Goal: Information Seeking & Learning: Learn about a topic

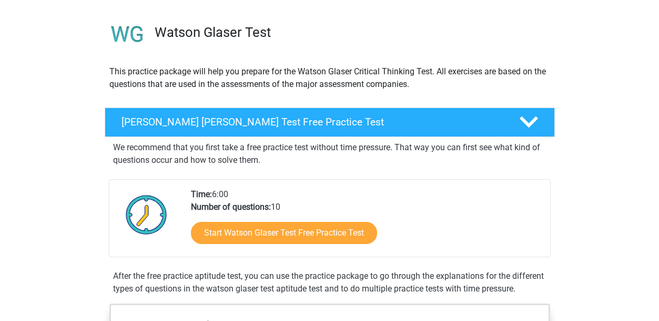
scroll to position [105, 0]
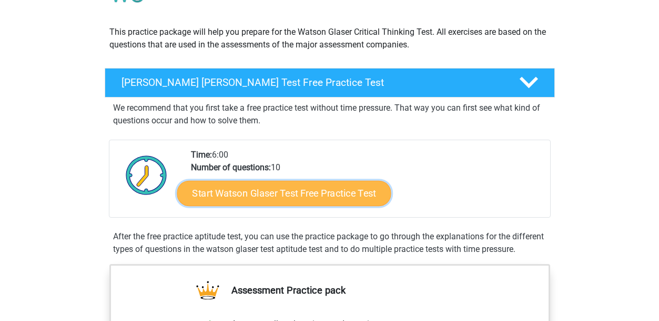
click at [338, 193] on link "Start Watson Glaser Test Free Practice Test" at bounding box center [284, 193] width 214 height 25
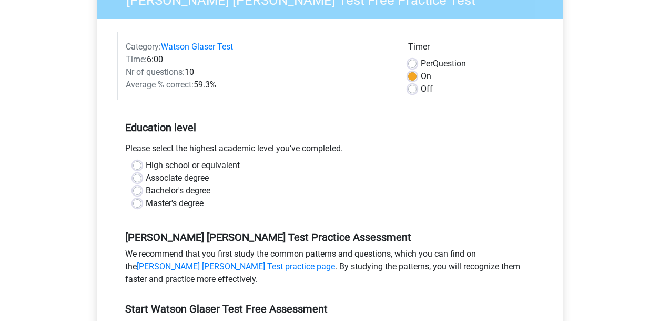
scroll to position [158, 0]
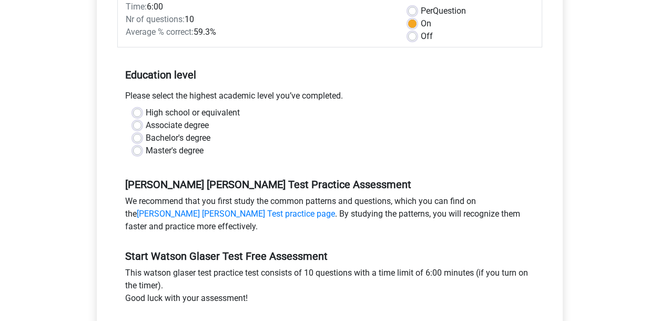
click at [194, 136] on label "Bachelor's degree" at bounding box center [178, 138] width 65 height 13
click at [142, 136] on input "Bachelor's degree" at bounding box center [137, 137] width 8 height 11
radio input "true"
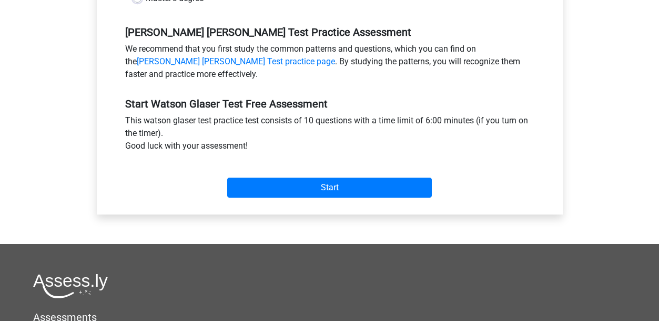
scroll to position [316, 0]
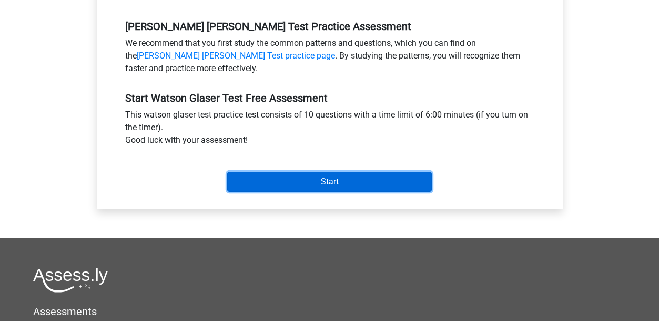
click at [270, 181] on input "Start" at bounding box center [329, 182] width 205 height 20
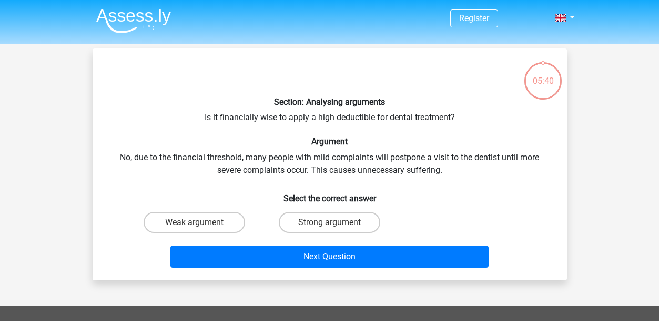
click at [348, 233] on div "Strong argument" at bounding box center [329, 221] width 135 height 29
click at [345, 218] on label "Strong argument" at bounding box center [330, 222] width 102 height 21
click at [336, 222] on input "Strong argument" at bounding box center [332, 225] width 7 height 7
radio input "true"
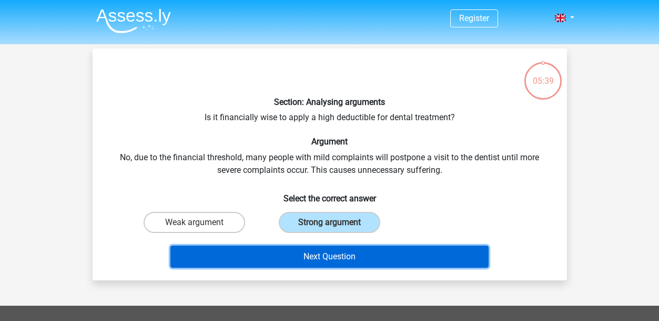
click at [339, 255] on button "Next Question" at bounding box center [330, 256] width 318 height 22
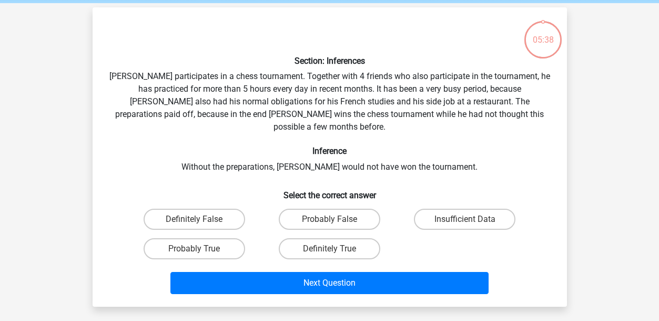
scroll to position [48, 0]
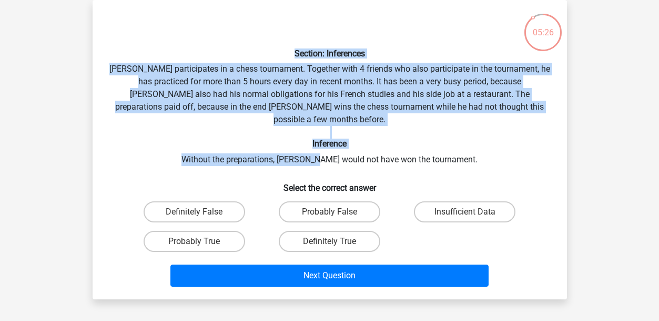
drag, startPoint x: 283, startPoint y: 45, endPoint x: 337, endPoint y: 149, distance: 117.2
click at [337, 149] on div "Section: Inferences Pablo participates in a chess tournament. Together with 4 f…" at bounding box center [330, 149] width 466 height 282
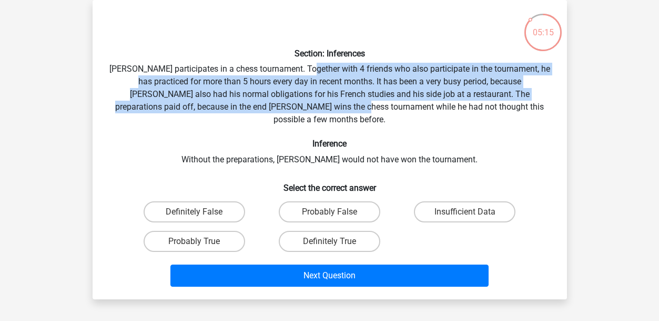
drag, startPoint x: 321, startPoint y: 70, endPoint x: 320, endPoint y: 112, distance: 41.6
click at [320, 112] on div "Section: Inferences Pablo participates in a chess tournament. Together with 4 f…" at bounding box center [330, 149] width 466 height 282
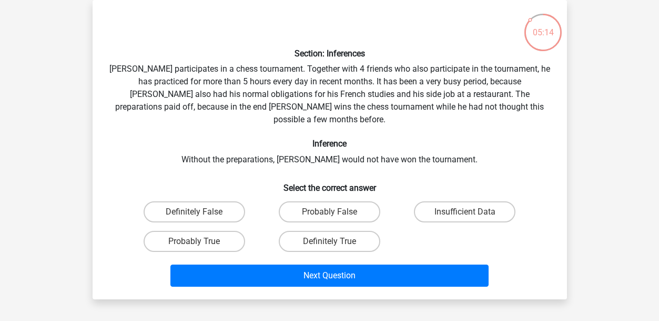
click at [445, 210] on div "Insufficient Data" at bounding box center [464, 211] width 135 height 29
click at [444, 204] on label "Insufficient Data" at bounding box center [465, 211] width 102 height 21
click at [465, 212] on input "Insufficient Data" at bounding box center [468, 215] width 7 height 7
radio input "true"
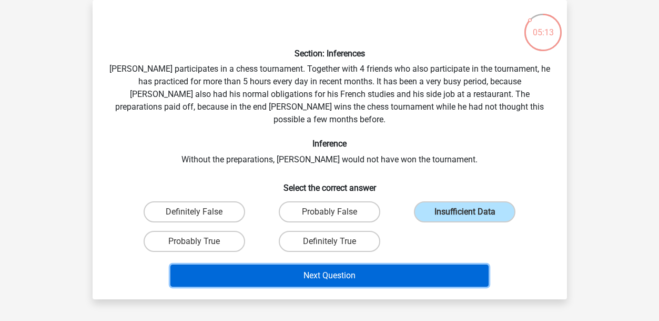
click at [439, 264] on button "Next Question" at bounding box center [330, 275] width 318 height 22
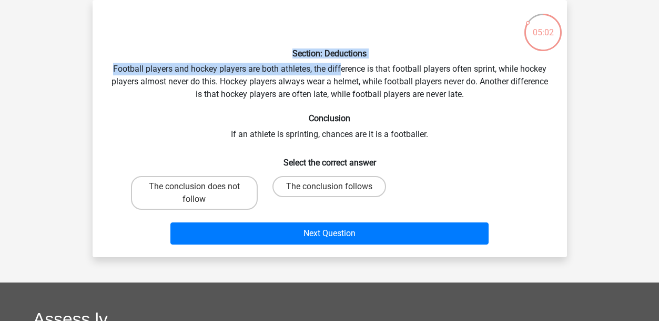
drag, startPoint x: 282, startPoint y: 52, endPoint x: 342, endPoint y: 61, distance: 60.7
click at [342, 61] on div "Section: Deductions Football players and hockey players are both athletes, the …" at bounding box center [330, 128] width 466 height 240
drag, startPoint x: 342, startPoint y: 61, endPoint x: 342, endPoint y: 45, distance: 16.3
click at [342, 45] on div "Section: Deductions Football players and hockey players are both athletes, the …" at bounding box center [330, 128] width 466 height 240
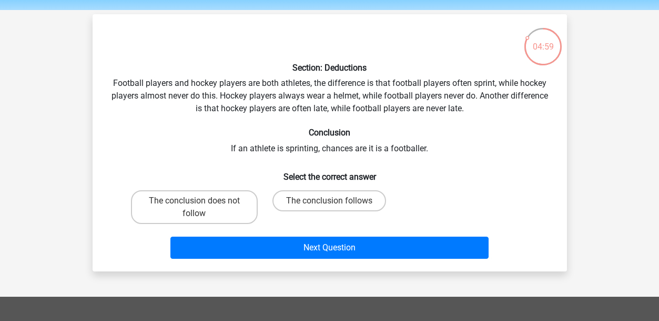
scroll to position [53, 0]
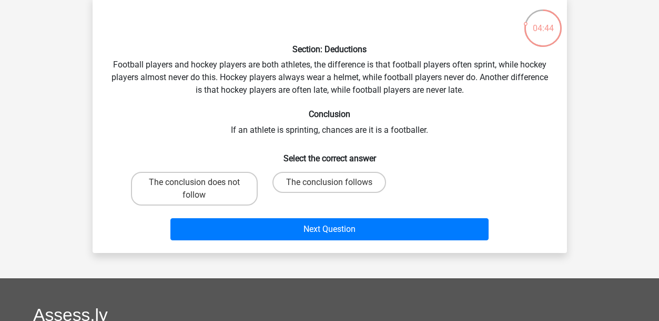
click at [199, 166] on div "Section: Deductions Football players and hockey players are both athletes, the …" at bounding box center [330, 124] width 466 height 240
click at [207, 182] on label "The conclusion does not follow" at bounding box center [194, 189] width 127 height 34
click at [201, 182] on input "The conclusion does not follow" at bounding box center [197, 185] width 7 height 7
radio input "true"
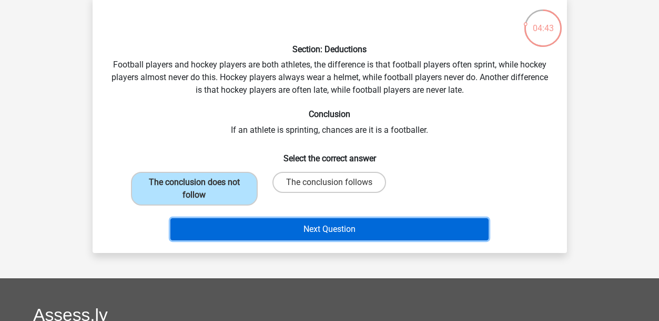
click at [241, 226] on button "Next Question" at bounding box center [330, 229] width 318 height 22
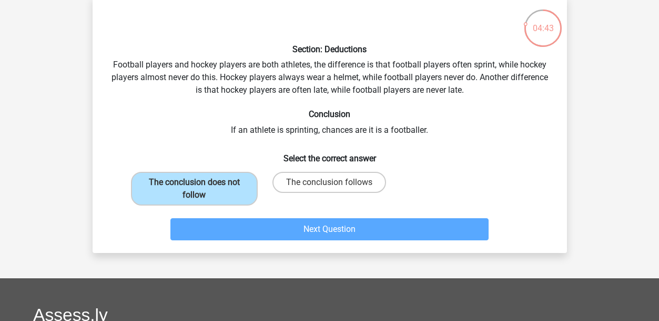
scroll to position [48, 0]
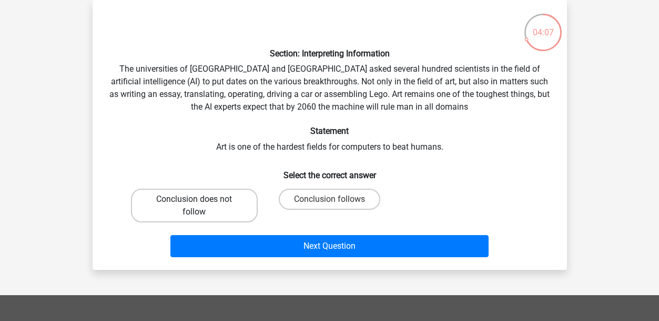
click at [214, 206] on label "Conclusion does not follow" at bounding box center [194, 205] width 127 height 34
click at [201, 206] on input "Conclusion does not follow" at bounding box center [197, 202] width 7 height 7
radio input "true"
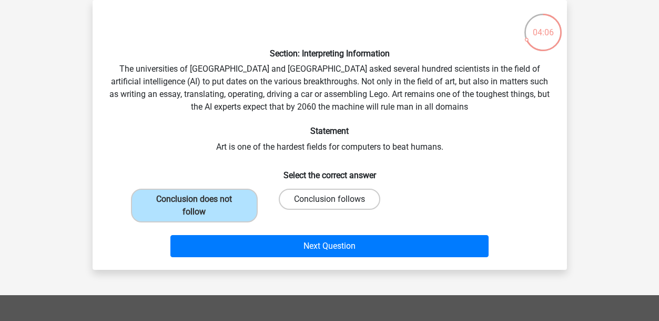
click at [342, 195] on label "Conclusion follows" at bounding box center [330, 198] width 102 height 21
click at [336, 199] on input "Conclusion follows" at bounding box center [332, 202] width 7 height 7
radio input "true"
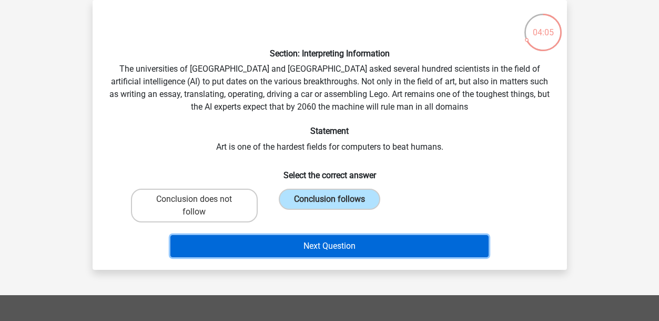
click at [215, 245] on button "Next Question" at bounding box center [330, 246] width 318 height 22
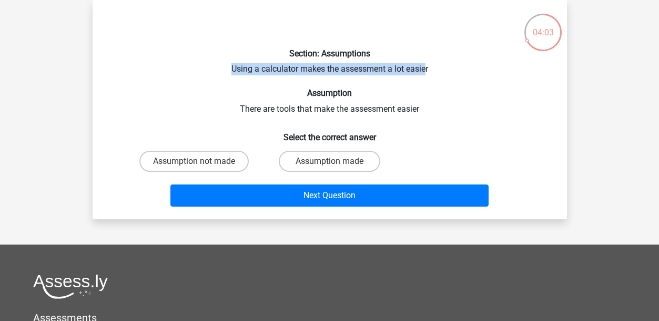
drag, startPoint x: 227, startPoint y: 66, endPoint x: 427, endPoint y: 75, distance: 200.7
click at [427, 75] on div "Section: Assumptions Using a calculator makes the assessment a lot easier Assum…" at bounding box center [330, 109] width 466 height 202
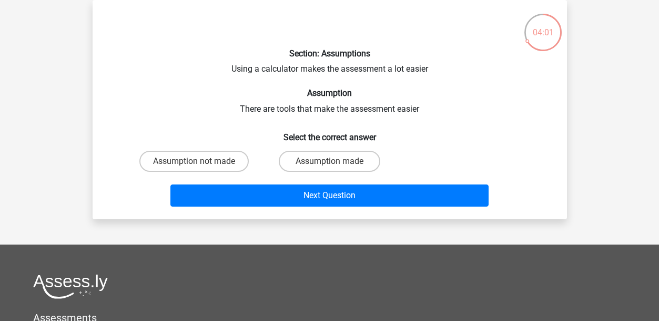
drag, startPoint x: 427, startPoint y: 75, endPoint x: 516, endPoint y: 94, distance: 90.5
click at [516, 94] on h6 "Assumption" at bounding box center [329, 93] width 441 height 10
click at [310, 159] on label "Assumption made" at bounding box center [330, 161] width 102 height 21
click at [329, 161] on input "Assumption made" at bounding box center [332, 164] width 7 height 7
radio input "true"
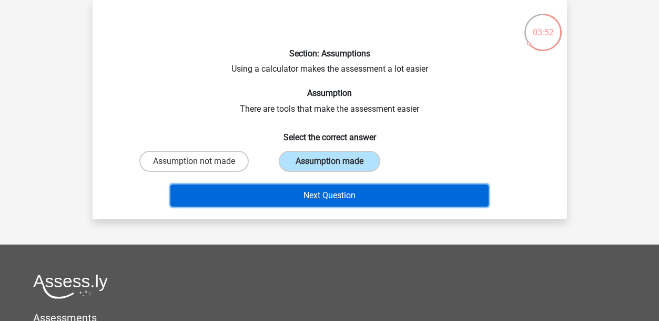
click at [312, 202] on button "Next Question" at bounding box center [330, 195] width 318 height 22
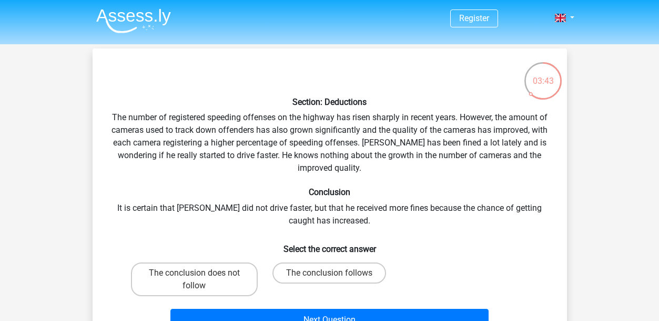
scroll to position [53, 0]
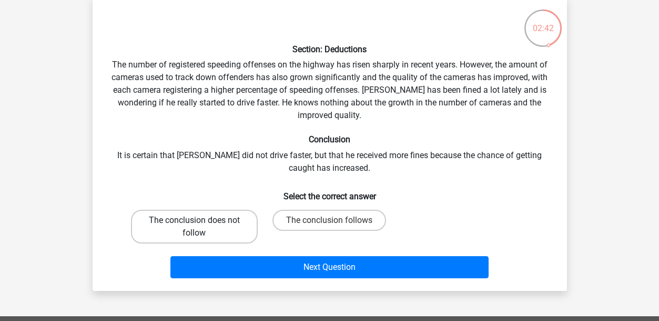
click at [217, 232] on label "The conclusion does not follow" at bounding box center [194, 226] width 127 height 34
click at [201, 227] on input "The conclusion does not follow" at bounding box center [197, 223] width 7 height 7
radio input "true"
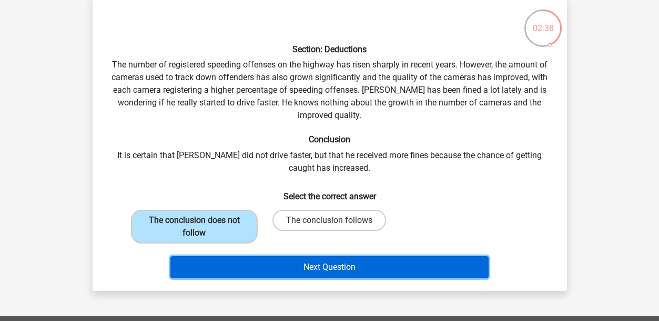
click at [315, 263] on button "Next Question" at bounding box center [330, 267] width 318 height 22
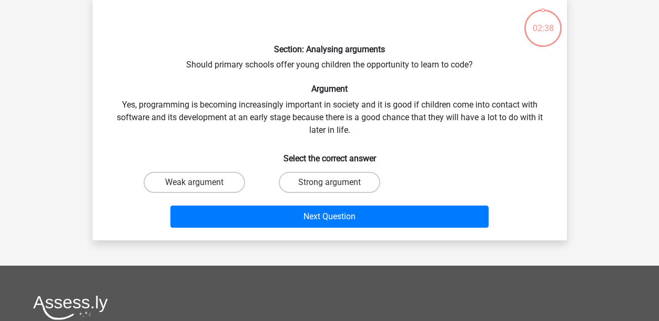
scroll to position [48, 0]
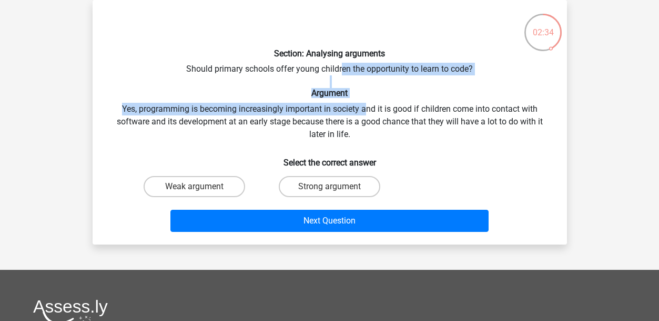
drag, startPoint x: 340, startPoint y: 68, endPoint x: 365, endPoint y: 109, distance: 48.6
click at [365, 109] on div "Section: Analysing arguments Should primary schools offer young children the op…" at bounding box center [330, 121] width 466 height 227
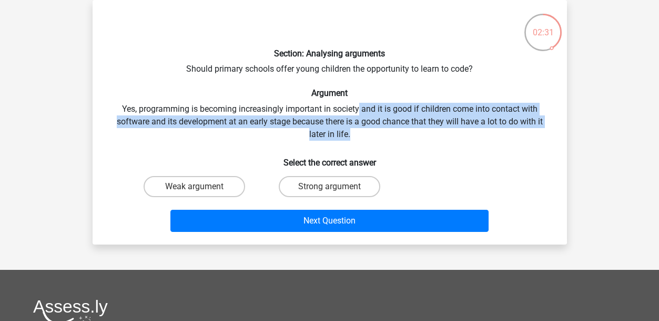
drag, startPoint x: 359, startPoint y: 109, endPoint x: 376, endPoint y: 134, distance: 30.2
click at [376, 134] on div "Section: Analysing arguments Should primary schools offer young children the op…" at bounding box center [330, 121] width 466 height 227
drag, startPoint x: 376, startPoint y: 134, endPoint x: 379, endPoint y: 106, distance: 28.5
click at [379, 106] on div "Section: Analysing arguments Should primary schools offer young children the op…" at bounding box center [330, 121] width 466 height 227
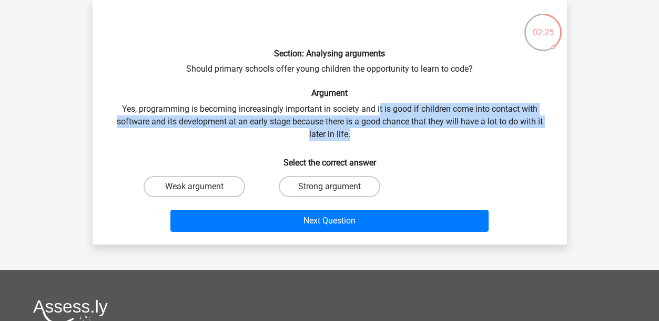
click at [379, 106] on div "Section: Analysing arguments Should primary schools offer young children the op…" at bounding box center [330, 121] width 466 height 227
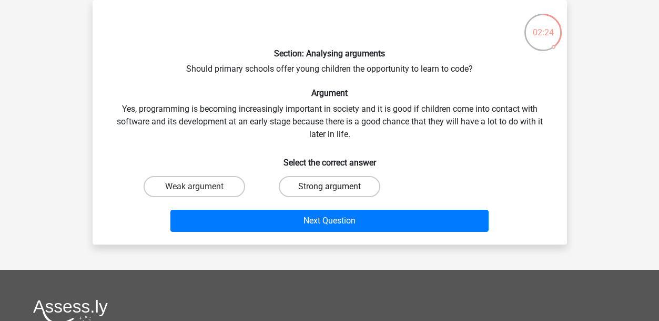
click at [307, 192] on label "Strong argument" at bounding box center [330, 186] width 102 height 21
click at [329, 192] on input "Strong argument" at bounding box center [332, 189] width 7 height 7
radio input "true"
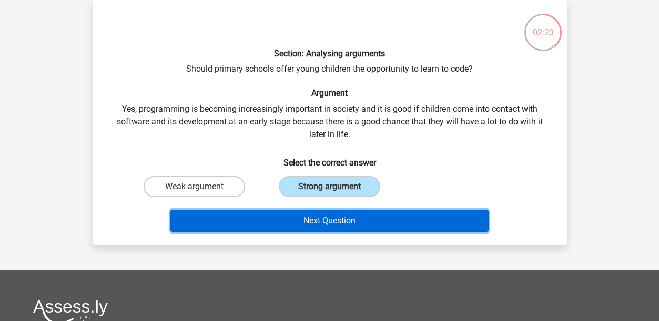
click at [316, 228] on button "Next Question" at bounding box center [330, 220] width 318 height 22
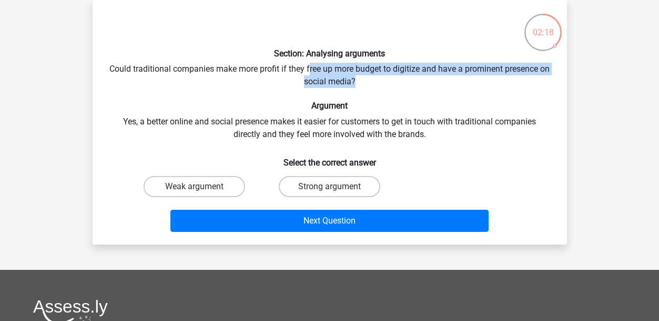
drag, startPoint x: 314, startPoint y: 64, endPoint x: 368, endPoint y: 86, distance: 58.3
click at [368, 86] on div "Section: Analysing arguments Could traditional companies make more profit if th…" at bounding box center [330, 121] width 466 height 227
drag, startPoint x: 368, startPoint y: 86, endPoint x: 374, endPoint y: 84, distance: 6.2
click at [374, 84] on div "Section: Analysing arguments Could traditional companies make more profit if th…" at bounding box center [330, 121] width 466 height 227
drag, startPoint x: 374, startPoint y: 84, endPoint x: 266, endPoint y: 67, distance: 109.2
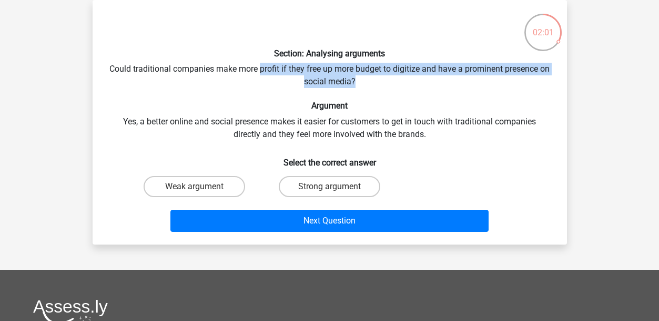
click at [266, 67] on div "Section: Analysing arguments Could traditional companies make more profit if th…" at bounding box center [330, 121] width 466 height 227
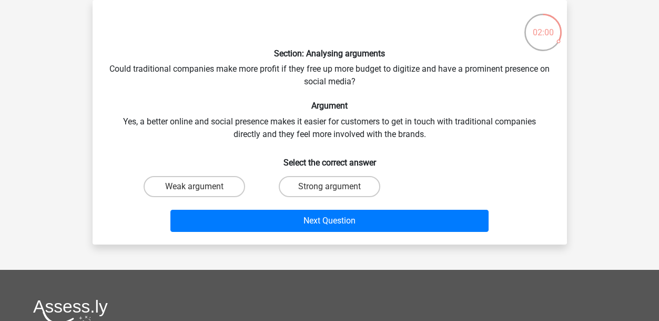
drag, startPoint x: 266, startPoint y: 67, endPoint x: 264, endPoint y: 48, distance: 18.6
click at [264, 48] on h6 "Section: Analysing arguments" at bounding box center [329, 53] width 441 height 10
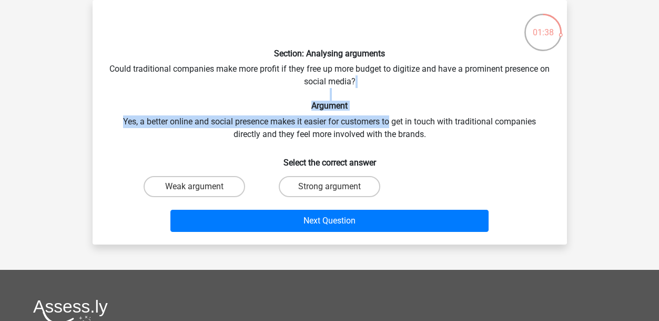
drag, startPoint x: 382, startPoint y: 101, endPoint x: 391, endPoint y: 127, distance: 28.3
click at [391, 127] on div "Section: Analysing arguments Could traditional companies make more profit if th…" at bounding box center [330, 121] width 466 height 227
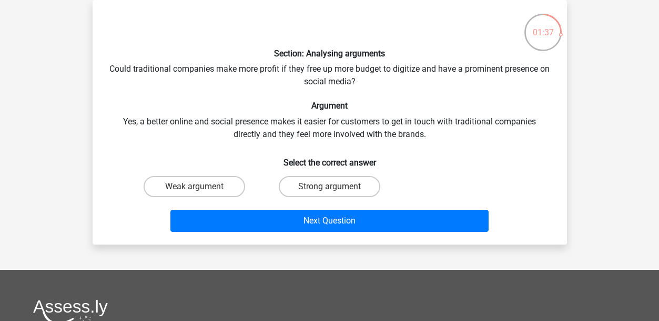
drag, startPoint x: 391, startPoint y: 127, endPoint x: 391, endPoint y: 138, distance: 11.1
click at [391, 138] on div "Section: Analysing arguments Could traditional companies make more profit if th…" at bounding box center [330, 121] width 466 height 227
click at [324, 183] on label "Strong argument" at bounding box center [330, 186] width 102 height 21
click at [329, 186] on input "Strong argument" at bounding box center [332, 189] width 7 height 7
radio input "true"
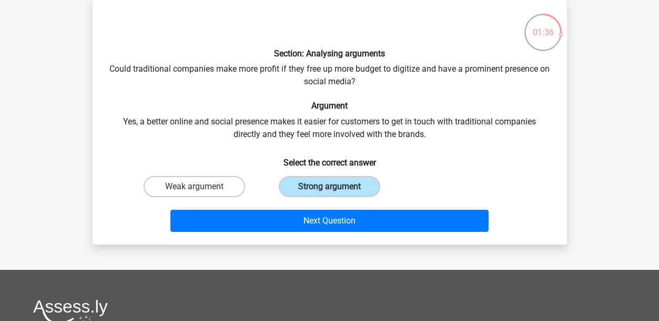
click at [323, 236] on div "Section: Analysing arguments Could traditional companies make more profit if th…" at bounding box center [330, 122] width 475 height 244
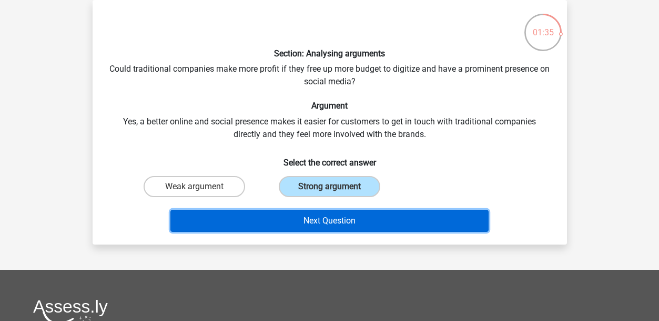
click at [337, 216] on button "Next Question" at bounding box center [330, 220] width 318 height 22
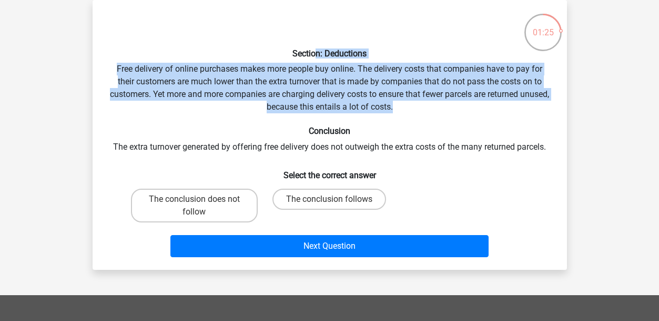
drag, startPoint x: 315, startPoint y: 57, endPoint x: 417, endPoint y: 111, distance: 115.4
click at [417, 111] on div "Section: Deductions Free delivery of online purchases makes more people buy onl…" at bounding box center [330, 134] width 466 height 253
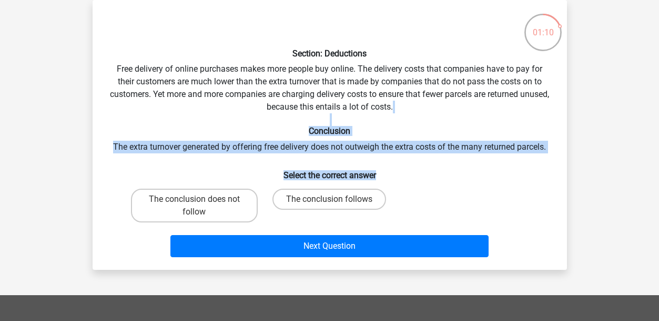
drag, startPoint x: 417, startPoint y: 111, endPoint x: 419, endPoint y: 155, distance: 44.2
click at [419, 155] on div "Section: Deductions Free delivery of online purchases makes more people buy onl…" at bounding box center [330, 134] width 466 height 253
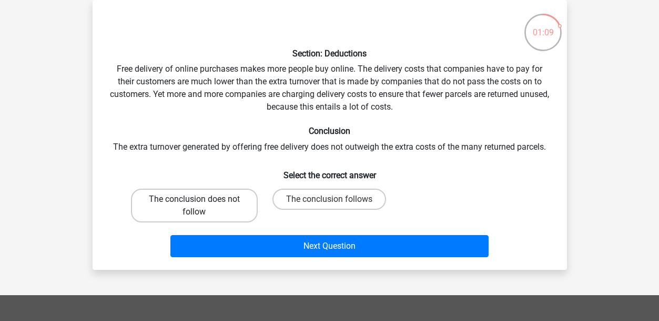
click at [249, 206] on label "The conclusion does not follow" at bounding box center [194, 205] width 127 height 34
click at [201, 206] on input "The conclusion does not follow" at bounding box center [197, 202] width 7 height 7
radio input "true"
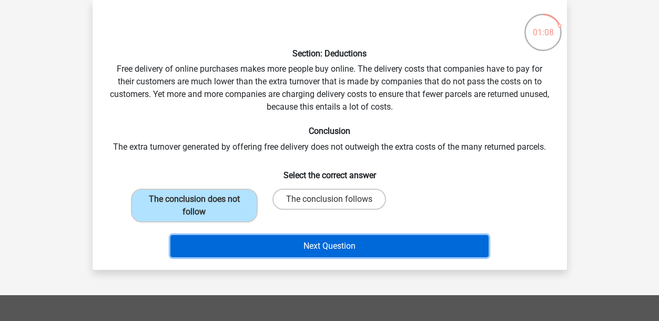
click at [261, 254] on button "Next Question" at bounding box center [330, 246] width 318 height 22
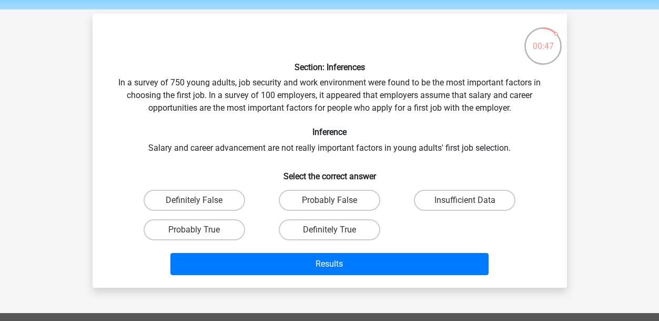
scroll to position [53, 0]
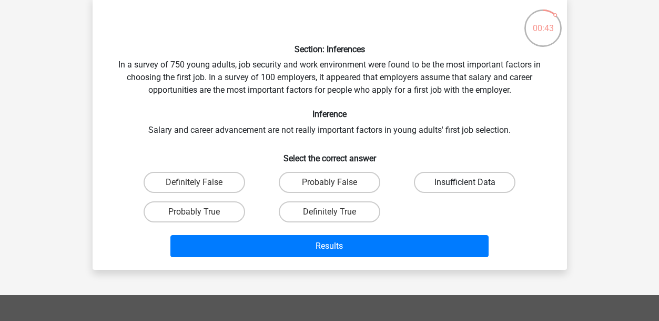
click at [453, 179] on label "Insufficient Data" at bounding box center [465, 182] width 102 height 21
click at [465, 182] on input "Insufficient Data" at bounding box center [468, 185] width 7 height 7
radio input "true"
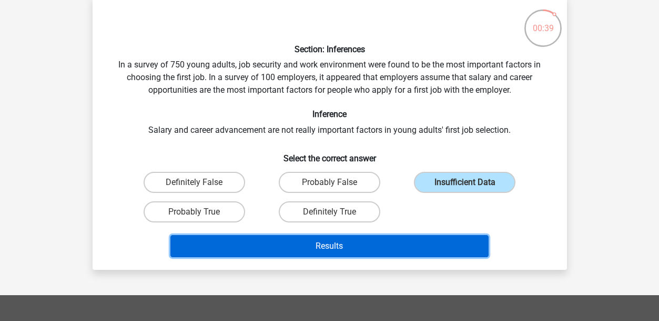
click at [432, 251] on button "Results" at bounding box center [330, 246] width 318 height 22
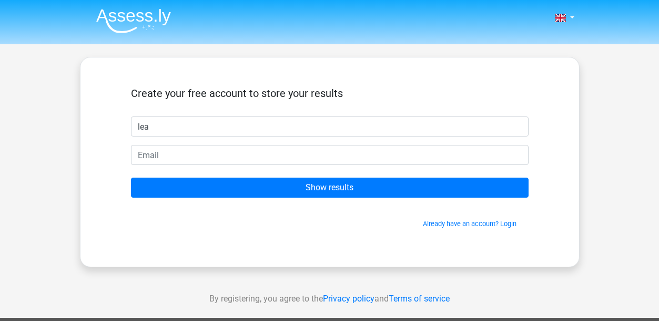
type input "lea"
click at [131, 177] on input "Show results" at bounding box center [330, 187] width 398 height 20
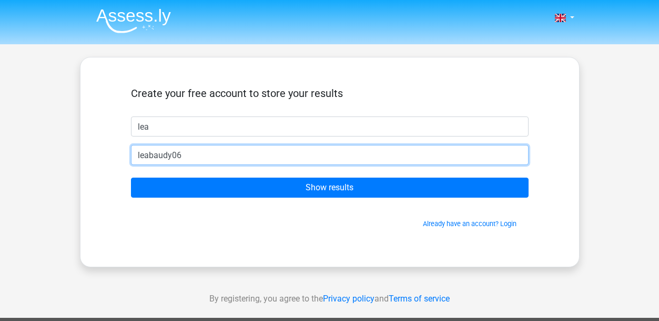
type input "[EMAIL_ADDRESS][DOMAIN_NAME]"
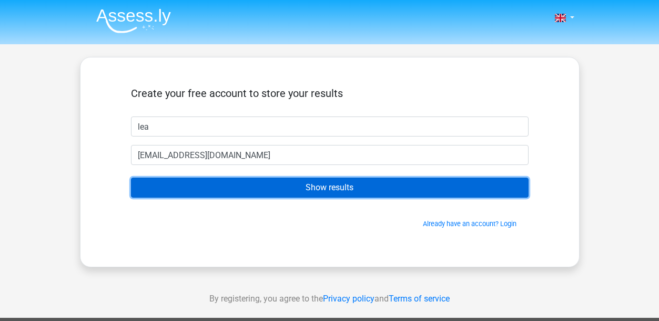
click at [473, 180] on input "Show results" at bounding box center [330, 187] width 398 height 20
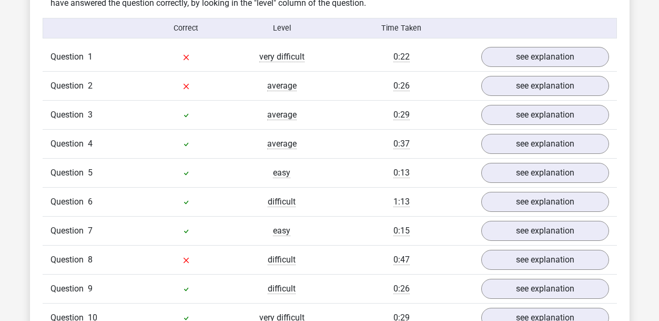
scroll to position [789, 0]
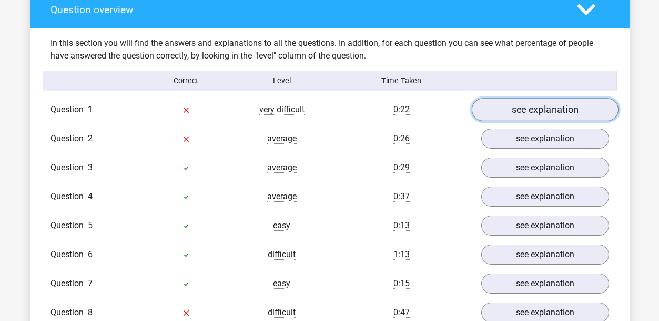
click at [502, 111] on link "see explanation" at bounding box center [545, 109] width 147 height 23
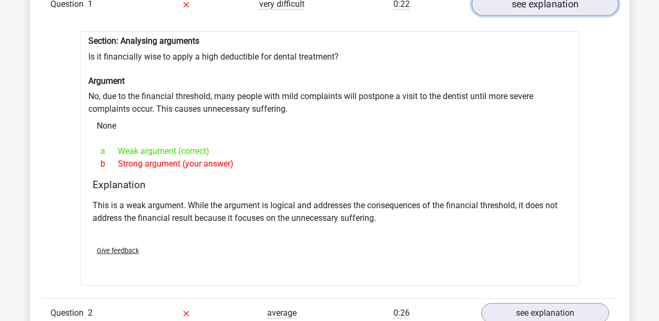
scroll to position [842, 0]
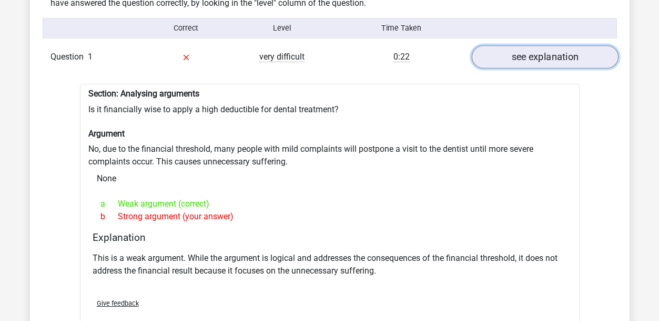
click at [526, 66] on link "see explanation" at bounding box center [545, 57] width 147 height 23
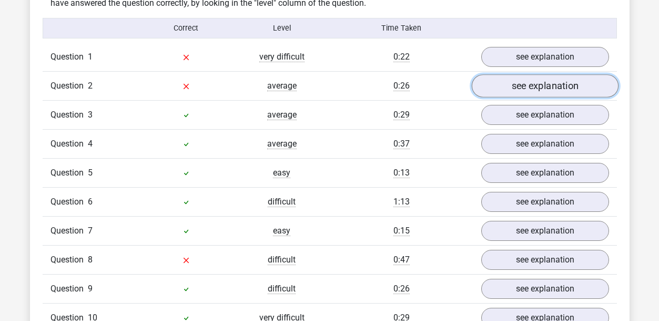
click at [542, 78] on link "see explanation" at bounding box center [545, 86] width 147 height 23
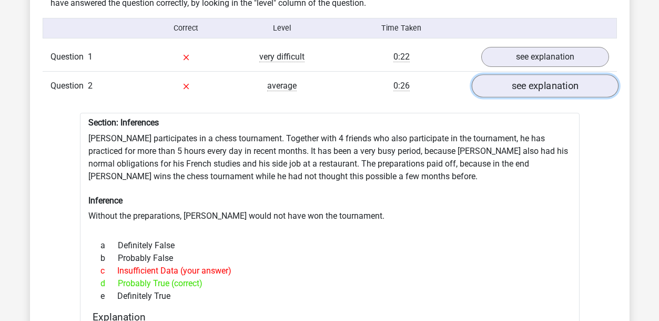
click at [543, 84] on link "see explanation" at bounding box center [545, 86] width 147 height 23
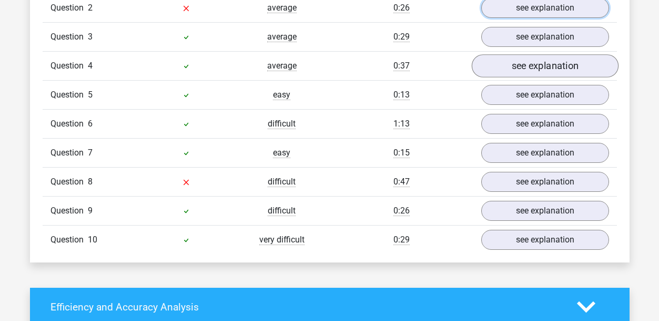
scroll to position [947, 0]
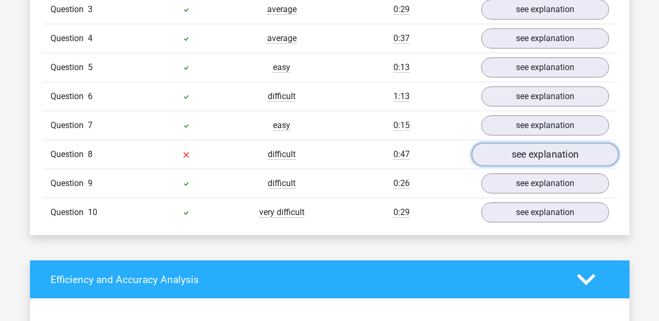
click at [540, 163] on link "see explanation" at bounding box center [545, 154] width 147 height 23
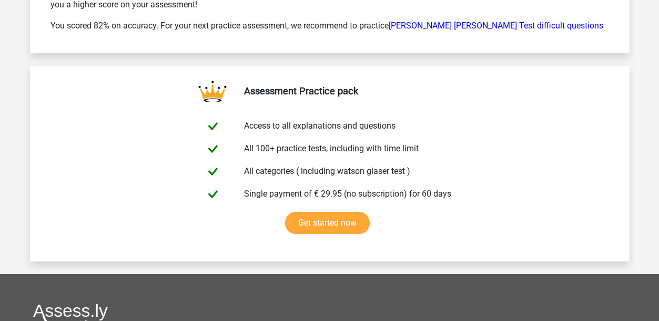
scroll to position [1895, 0]
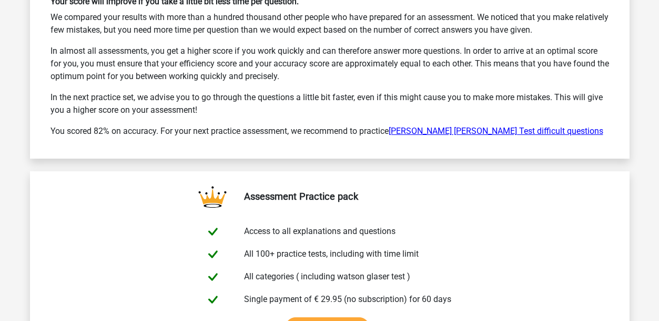
click at [513, 127] on link "Watson Glaser Test difficult questions" at bounding box center [496, 131] width 215 height 10
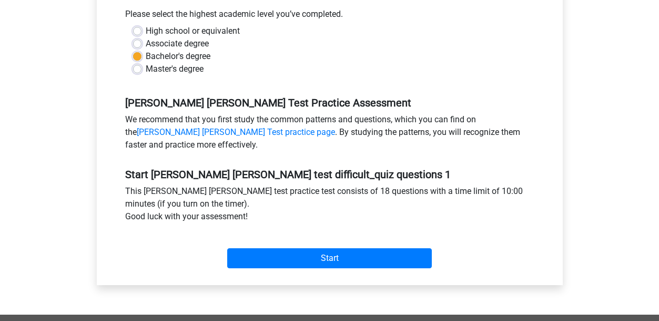
scroll to position [263, 0]
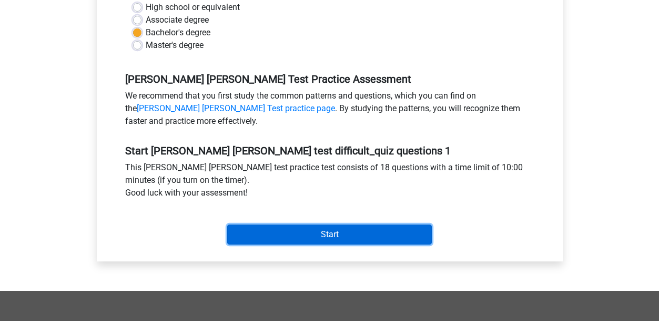
click at [351, 236] on input "Start" at bounding box center [329, 234] width 205 height 20
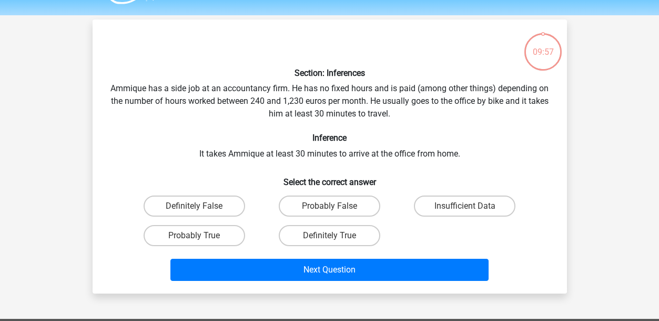
scroll to position [53, 0]
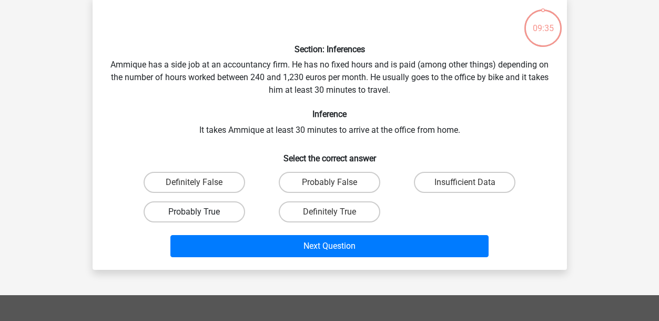
click at [214, 215] on label "Probably True" at bounding box center [195, 211] width 102 height 21
click at [201, 215] on input "Probably True" at bounding box center [197, 215] width 7 height 7
radio input "true"
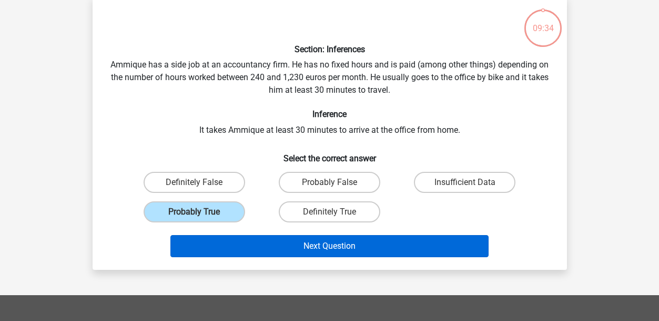
click at [246, 236] on div "Next Question" at bounding box center [329, 243] width 441 height 35
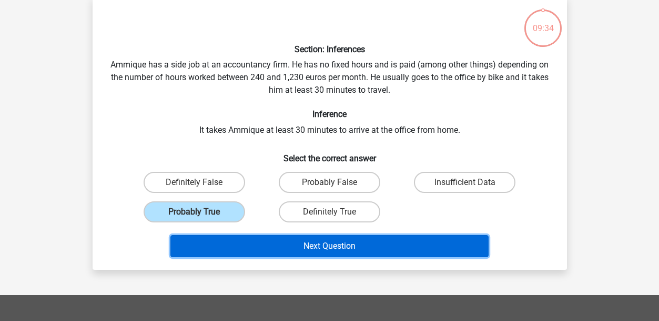
click at [249, 237] on button "Next Question" at bounding box center [330, 246] width 318 height 22
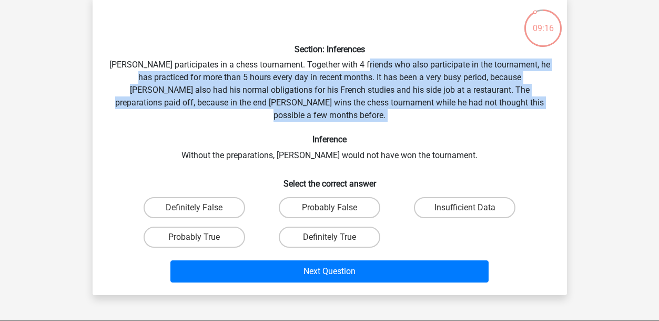
drag, startPoint x: 370, startPoint y: 61, endPoint x: 383, endPoint y: 114, distance: 54.6
click at [383, 114] on div "Section: Inferences [PERSON_NAME] participates in a chess tournament. Together …" at bounding box center [330, 145] width 466 height 282
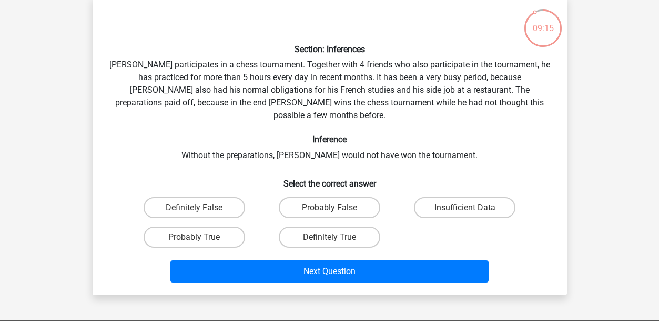
drag, startPoint x: 383, startPoint y: 114, endPoint x: 380, endPoint y: 124, distance: 9.8
click at [380, 134] on h6 "Inference" at bounding box center [329, 139] width 441 height 10
click at [237, 228] on label "Probably True" at bounding box center [195, 236] width 102 height 21
click at [201, 237] on input "Probably True" at bounding box center [197, 240] width 7 height 7
radio input "true"
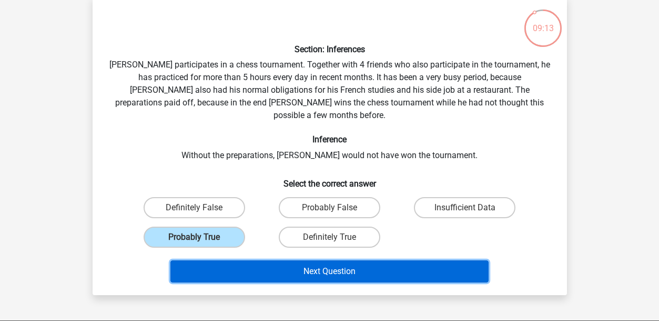
click at [196, 260] on button "Next Question" at bounding box center [330, 271] width 318 height 22
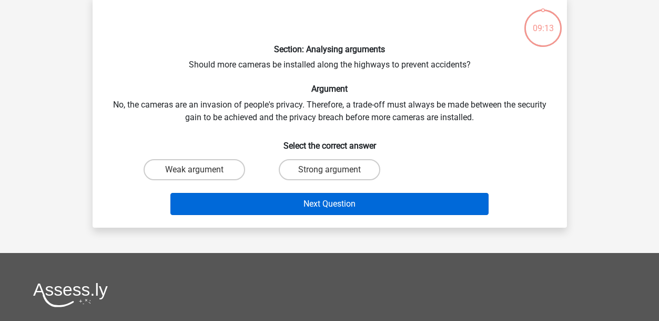
scroll to position [48, 0]
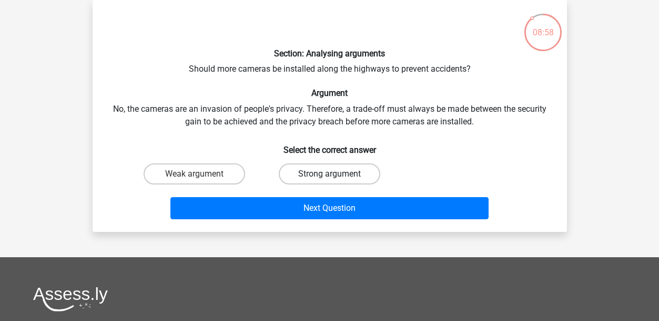
click at [298, 181] on label "Strong argument" at bounding box center [330, 173] width 102 height 21
click at [329, 181] on input "Strong argument" at bounding box center [332, 177] width 7 height 7
radio input "true"
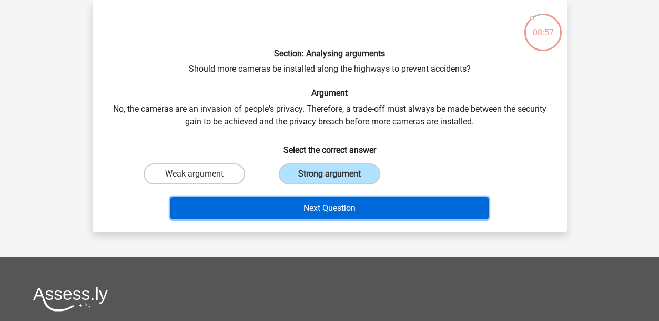
click at [296, 199] on button "Next Question" at bounding box center [330, 208] width 318 height 22
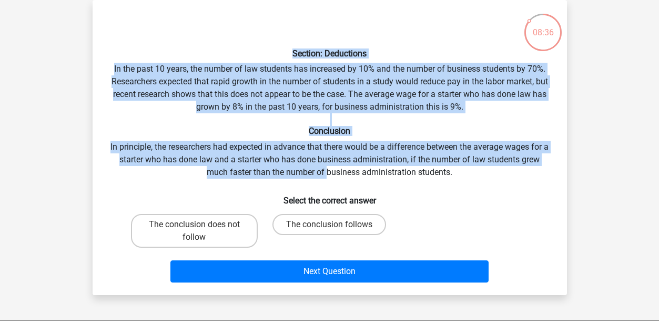
drag, startPoint x: 277, startPoint y: 55, endPoint x: 325, endPoint y: 168, distance: 122.9
click at [325, 168] on div "Section: Deductions In the past 10 years, the number of law students has increa…" at bounding box center [330, 147] width 466 height 278
click at [324, 166] on div "Section: Deductions In the past 10 years, the number of law students has increa…" at bounding box center [330, 147] width 466 height 278
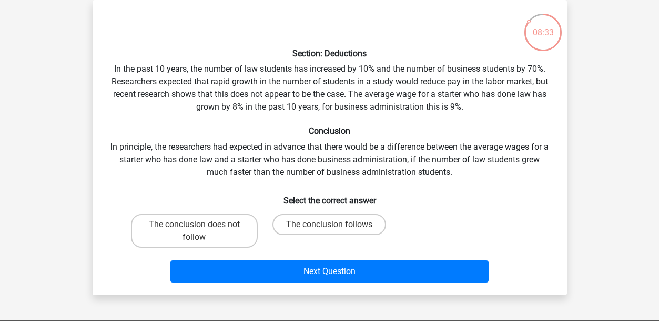
drag, startPoint x: 318, startPoint y: 206, endPoint x: 325, endPoint y: 212, distance: 9.7
click at [325, 212] on div "Section: Deductions In the past 10 years, the number of law students has increa…" at bounding box center [330, 147] width 466 height 278
click at [326, 223] on label "The conclusion follows" at bounding box center [330, 224] width 114 height 21
click at [329, 224] on input "The conclusion follows" at bounding box center [332, 227] width 7 height 7
radio input "true"
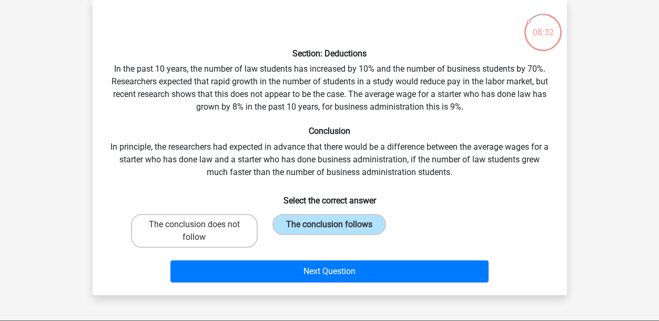
click at [256, 289] on div "Section: Deductions In the past 10 years, the number of law students has increa…" at bounding box center [330, 147] width 475 height 295
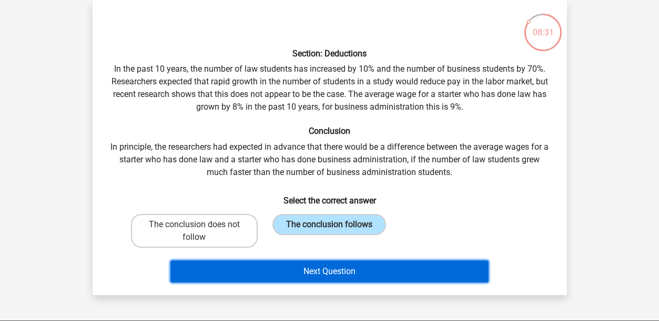
click at [263, 267] on button "Next Question" at bounding box center [330, 271] width 318 height 22
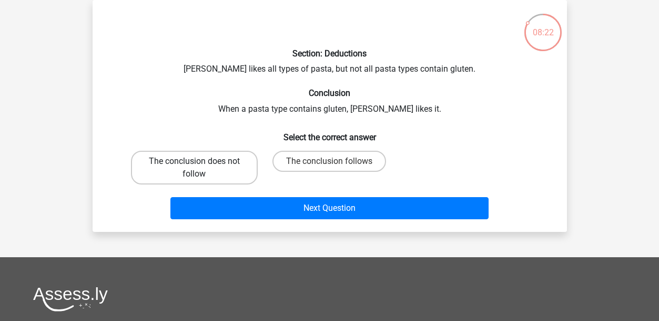
click at [234, 155] on label "The conclusion does not follow" at bounding box center [194, 168] width 127 height 34
click at [201, 161] on input "The conclusion does not follow" at bounding box center [197, 164] width 7 height 7
radio input "true"
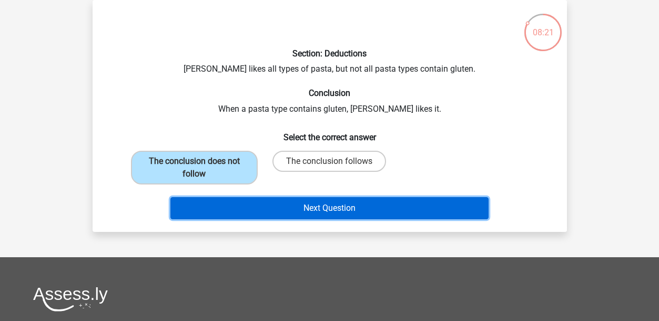
click at [244, 214] on button "Next Question" at bounding box center [330, 208] width 318 height 22
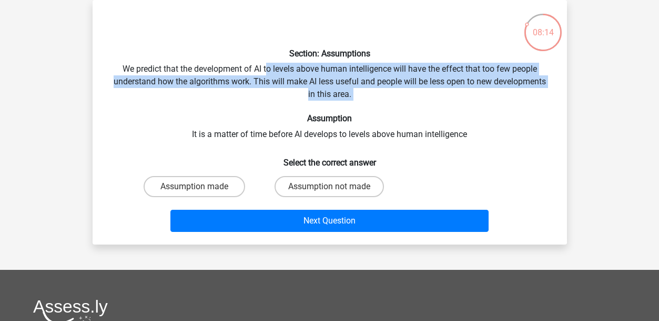
drag, startPoint x: 265, startPoint y: 71, endPoint x: 280, endPoint y: 112, distance: 44.1
click at [280, 112] on div "Section: Assumptions We predict that the development of AI to levels above huma…" at bounding box center [330, 121] width 466 height 227
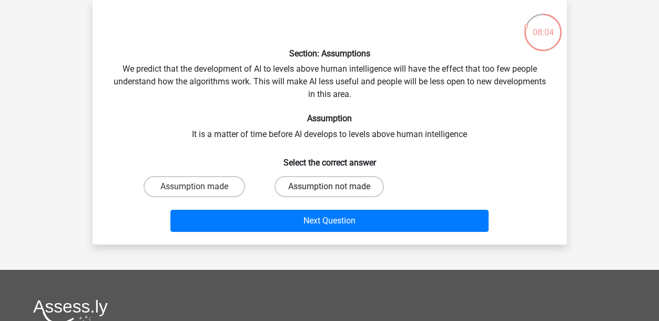
click at [284, 181] on label "Assumption not made" at bounding box center [329, 186] width 109 height 21
click at [329, 186] on input "Assumption not made" at bounding box center [332, 189] width 7 height 7
radio input "true"
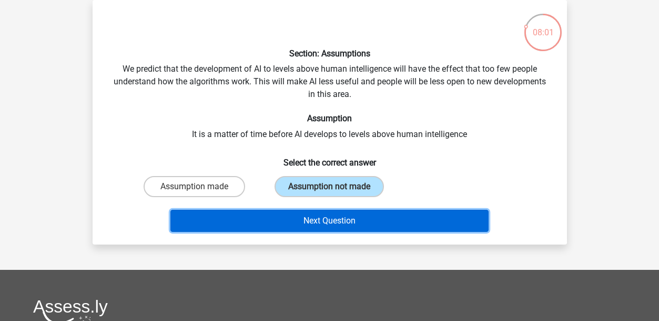
click at [273, 225] on button "Next Question" at bounding box center [330, 220] width 318 height 22
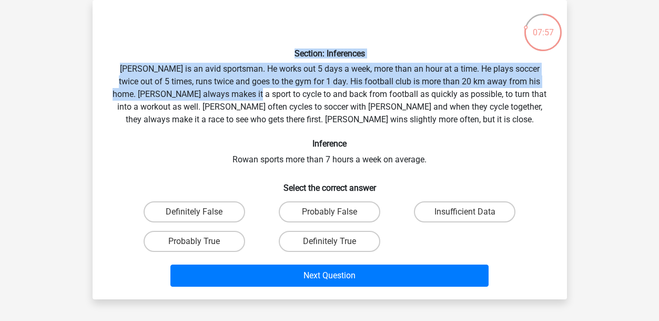
drag, startPoint x: 217, startPoint y: 58, endPoint x: 228, endPoint y: 97, distance: 40.5
click at [228, 97] on div "Section: Inferences Rowan is an avid sportsman. He works out 5 days a week, mor…" at bounding box center [330, 149] width 466 height 282
click at [224, 98] on div "Section: Inferences Rowan is an avid sportsman. He works out 5 days a week, mor…" at bounding box center [330, 149] width 466 height 282
click at [225, 81] on div "Section: Inferences Rowan is an avid sportsman. He works out 5 days a week, mor…" at bounding box center [330, 149] width 466 height 282
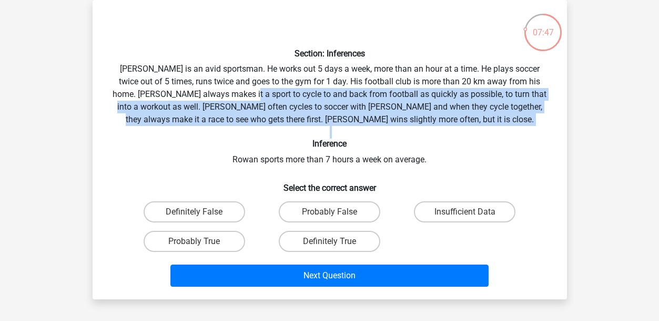
drag, startPoint x: 226, startPoint y: 99, endPoint x: 232, endPoint y: 139, distance: 41.0
click at [232, 139] on div "Section: Inferences Rowan is an avid sportsman. He works out 5 days a week, mor…" at bounding box center [330, 149] width 466 height 282
drag, startPoint x: 232, startPoint y: 139, endPoint x: 235, endPoint y: 122, distance: 18.1
click at [235, 122] on div "Section: Inferences Rowan is an avid sportsman. He works out 5 days a week, mor…" at bounding box center [330, 149] width 466 height 282
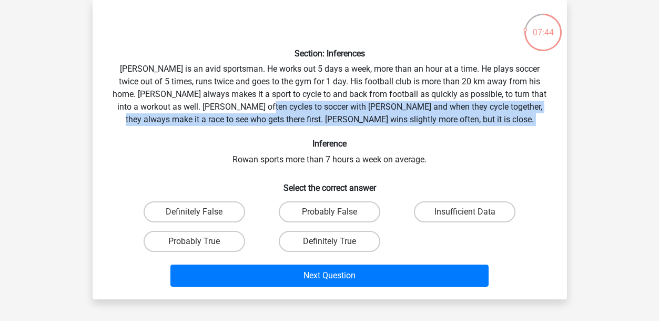
drag, startPoint x: 234, startPoint y: 108, endPoint x: 236, endPoint y: 136, distance: 28.0
click at [236, 136] on div "Section: Inferences Rowan is an avid sportsman. He works out 5 days a week, mor…" at bounding box center [330, 149] width 466 height 282
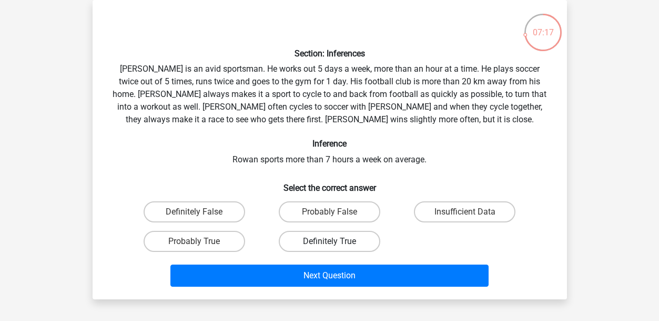
click at [301, 239] on label "Definitely True" at bounding box center [330, 241] width 102 height 21
click at [329, 241] on input "Definitely True" at bounding box center [332, 244] width 7 height 7
radio input "true"
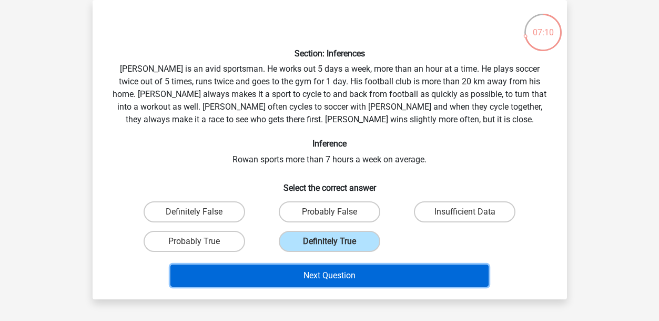
click at [300, 270] on button "Next Question" at bounding box center [330, 275] width 318 height 22
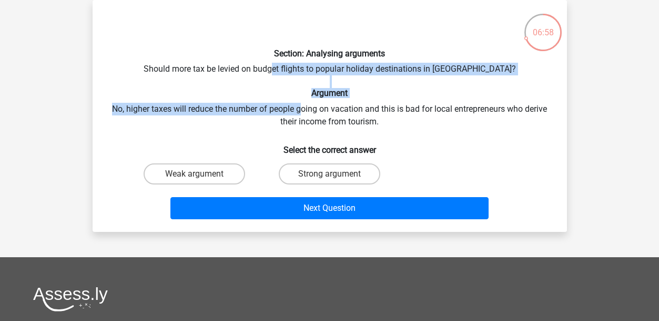
drag, startPoint x: 298, startPoint y: 66, endPoint x: 303, endPoint y: 113, distance: 46.5
click at [303, 113] on div "Section: Analysing arguments Should more tax be levied on budget flights to pop…" at bounding box center [330, 115] width 466 height 215
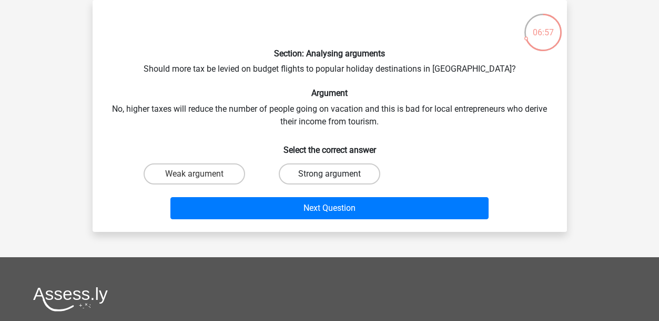
click at [301, 167] on label "Strong argument" at bounding box center [330, 173] width 102 height 21
click at [329, 174] on input "Strong argument" at bounding box center [332, 177] width 7 height 7
radio input "true"
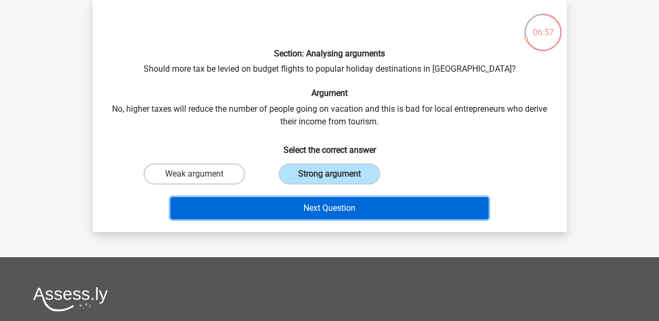
click at [297, 209] on button "Next Question" at bounding box center [330, 208] width 318 height 22
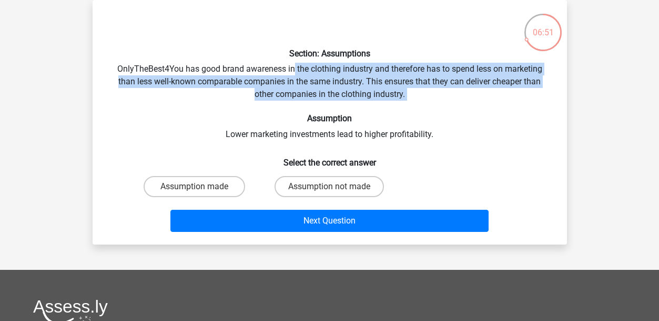
drag, startPoint x: 293, startPoint y: 59, endPoint x: 301, endPoint y: 104, distance: 45.9
click at [301, 104] on div "Section: Assumptions OnlyTheBest4You has good brand awareness in the clothing i…" at bounding box center [330, 121] width 466 height 227
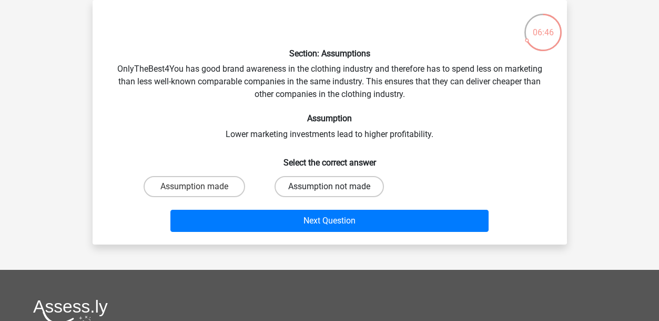
click at [284, 192] on label "Assumption not made" at bounding box center [329, 186] width 109 height 21
click at [329, 192] on input "Assumption not made" at bounding box center [332, 189] width 7 height 7
radio input "true"
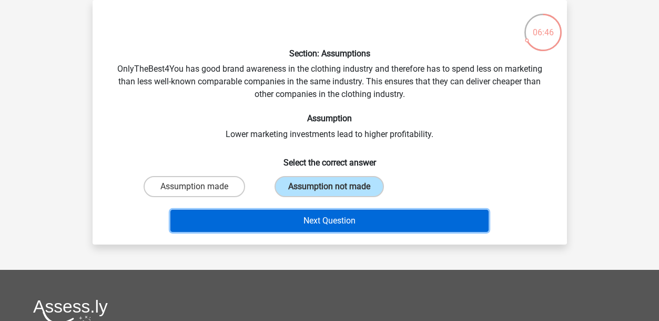
click at [274, 224] on button "Next Question" at bounding box center [330, 220] width 318 height 22
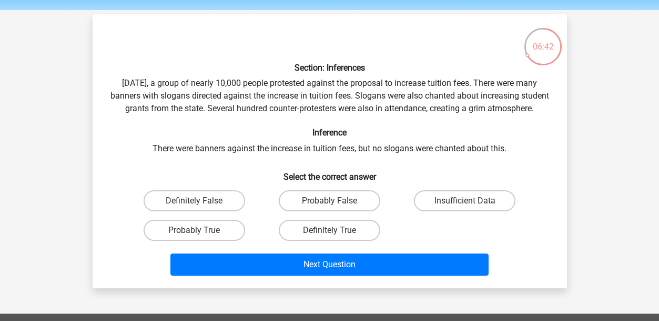
scroll to position [53, 0]
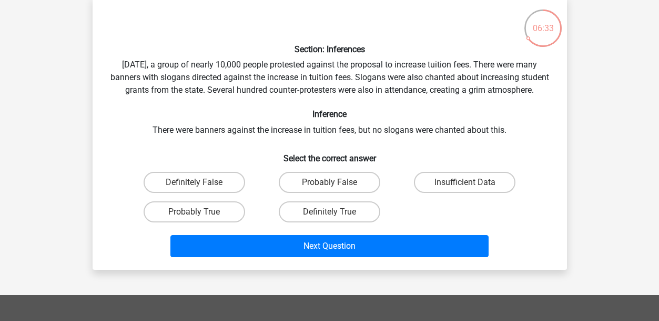
drag, startPoint x: 329, startPoint y: 62, endPoint x: 337, endPoint y: 106, distance: 44.3
click at [337, 106] on div "Section: Inferences Last Saturday, a group of nearly 10,000 people protested ag…" at bounding box center [330, 132] width 466 height 257
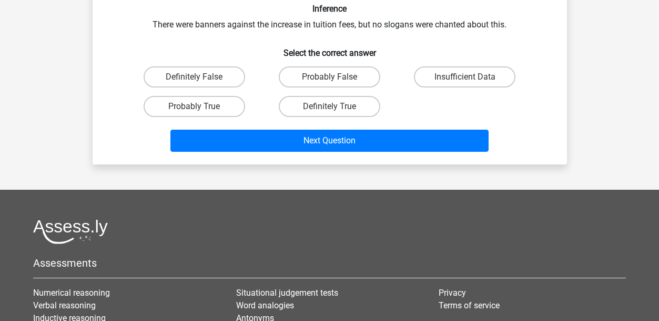
scroll to position [105, 0]
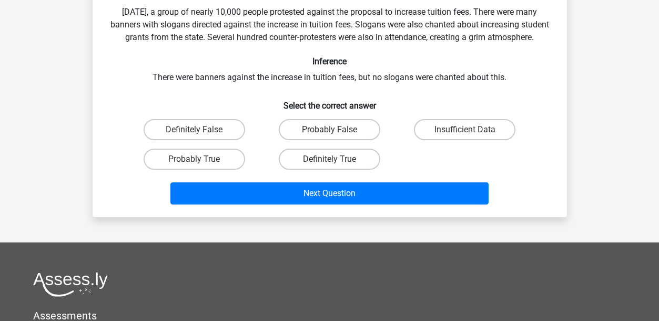
click at [337, 106] on h6 "Select the correct answer" at bounding box center [329, 101] width 441 height 18
click at [329, 136] on input "Probably False" at bounding box center [332, 132] width 7 height 7
radio input "true"
click at [234, 134] on label "Definitely False" at bounding box center [195, 129] width 102 height 21
click at [201, 134] on input "Definitely False" at bounding box center [197, 132] width 7 height 7
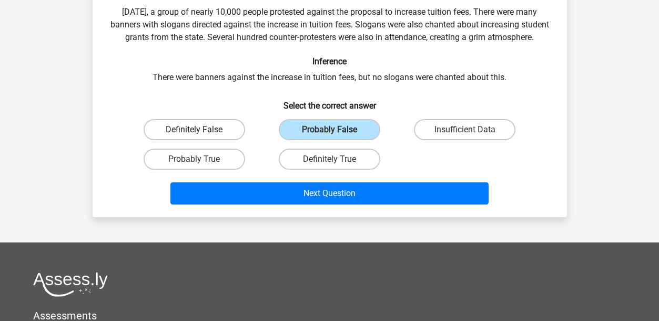
radio input "true"
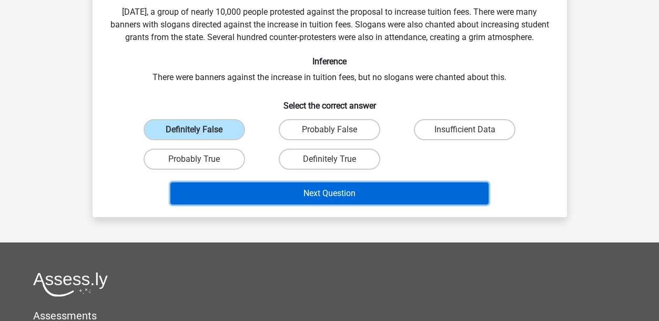
click at [306, 201] on button "Next Question" at bounding box center [330, 193] width 318 height 22
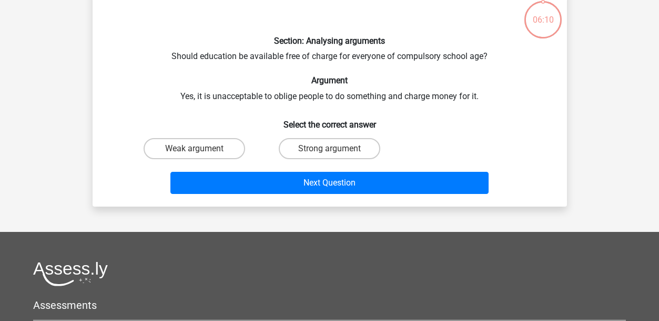
scroll to position [48, 0]
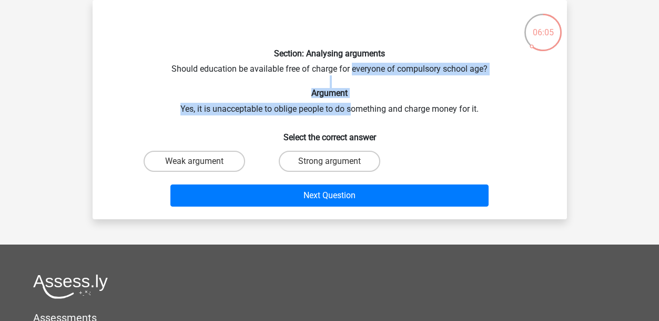
drag, startPoint x: 351, startPoint y: 67, endPoint x: 354, endPoint y: 106, distance: 39.0
click at [354, 106] on div "Section: Analysing arguments Should education be available free of charge for e…" at bounding box center [330, 109] width 466 height 202
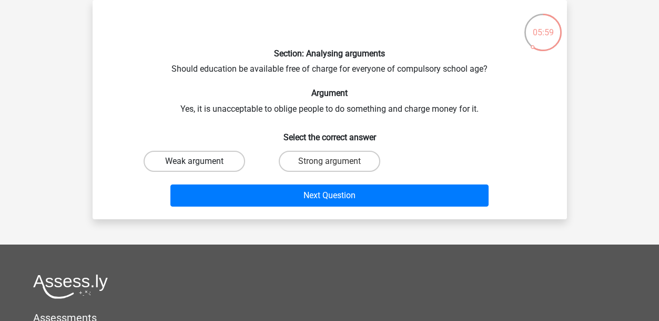
click at [236, 152] on label "Weak argument" at bounding box center [195, 161] width 102 height 21
click at [201, 161] on input "Weak argument" at bounding box center [197, 164] width 7 height 7
radio input "true"
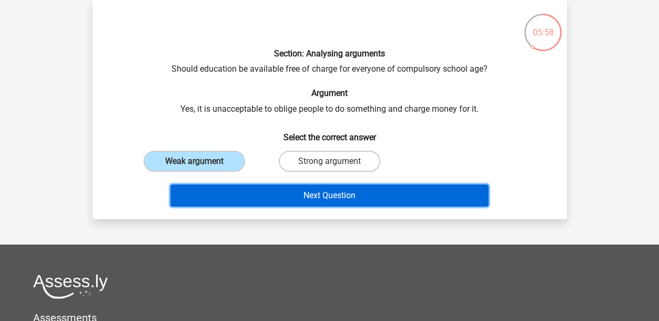
click at [242, 184] on button "Next Question" at bounding box center [330, 195] width 318 height 22
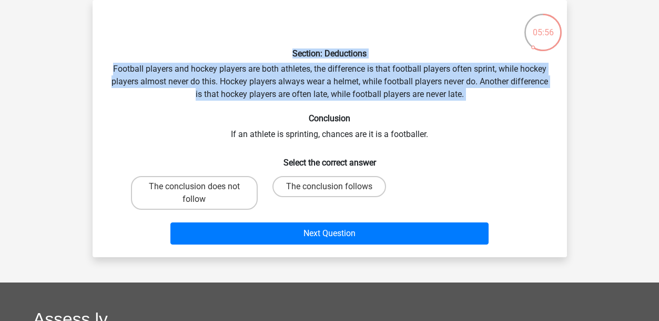
drag, startPoint x: 277, startPoint y: 56, endPoint x: 283, endPoint y: 108, distance: 52.4
click at [283, 108] on div "Section: Deductions Football players and hockey players are both athletes, the …" at bounding box center [330, 128] width 466 height 240
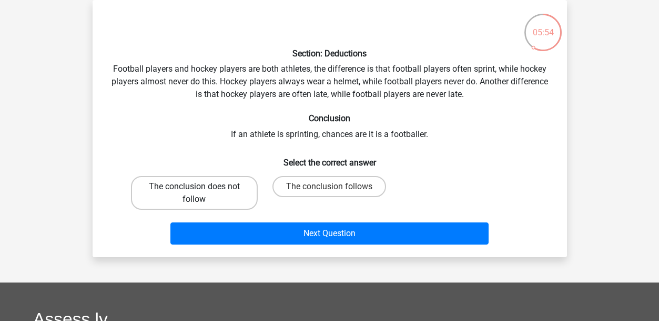
click at [243, 203] on label "The conclusion does not follow" at bounding box center [194, 193] width 127 height 34
click at [201, 193] on input "The conclusion does not follow" at bounding box center [197, 189] width 7 height 7
radio input "true"
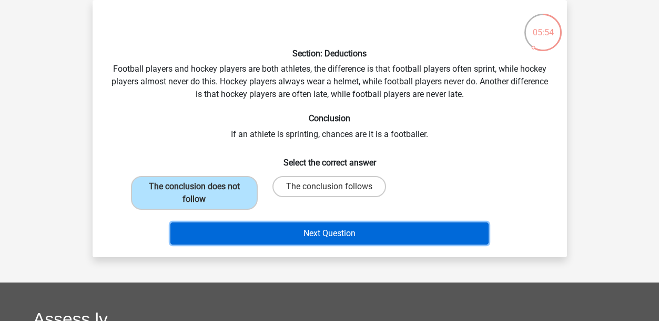
click at [243, 231] on button "Next Question" at bounding box center [330, 233] width 318 height 22
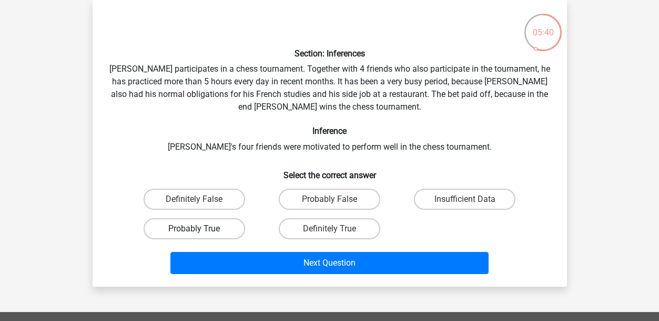
click at [247, 225] on div "Probably True" at bounding box center [194, 228] width 127 height 21
click at [231, 225] on label "Probably True" at bounding box center [195, 228] width 102 height 21
click at [201, 228] on input "Probably True" at bounding box center [197, 231] width 7 height 7
radio input "true"
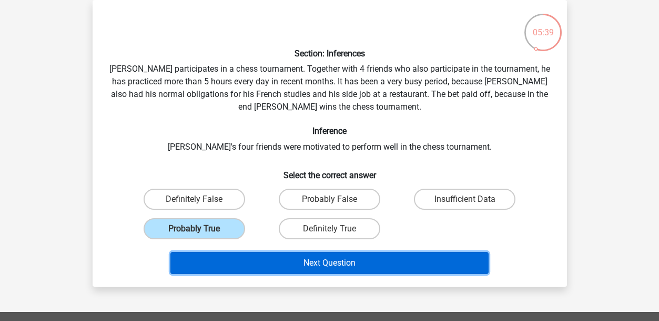
click at [247, 252] on button "Next Question" at bounding box center [330, 263] width 318 height 22
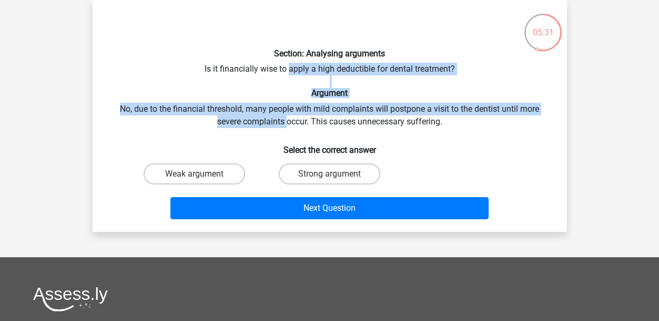
drag, startPoint x: 291, startPoint y: 73, endPoint x: 286, endPoint y: 119, distance: 46.0
click at [286, 119] on div "Section: Analysing arguments Is it financially wise to apply a high deductible …" at bounding box center [330, 115] width 466 height 215
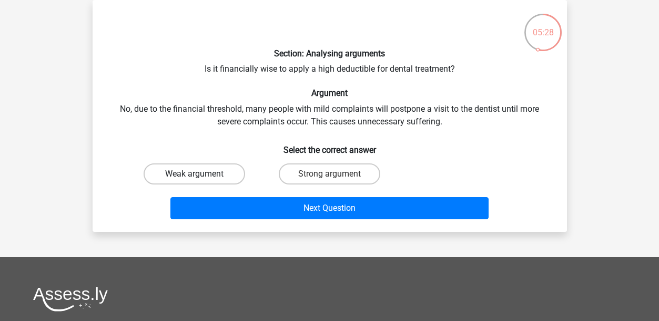
click at [221, 176] on label "Weak argument" at bounding box center [195, 173] width 102 height 21
click at [201, 176] on input "Weak argument" at bounding box center [197, 177] width 7 height 7
radio input "true"
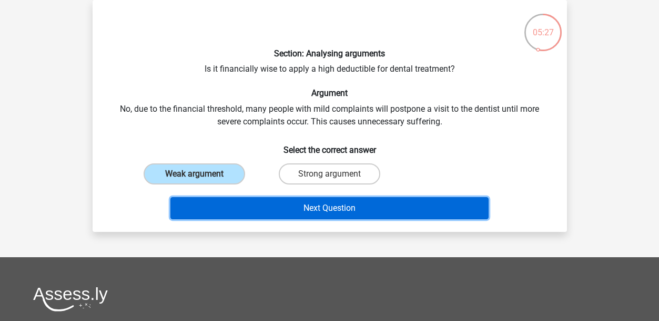
click at [214, 207] on button "Next Question" at bounding box center [330, 208] width 318 height 22
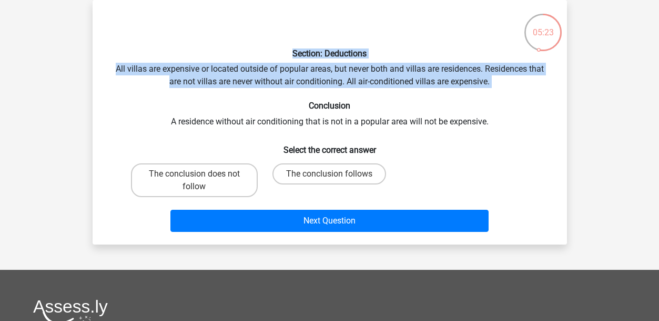
drag, startPoint x: 245, startPoint y: 53, endPoint x: 251, endPoint y: 92, distance: 38.9
click at [251, 92] on div "Section: Deductions All villas are expensive or located outside of popular area…" at bounding box center [330, 121] width 466 height 227
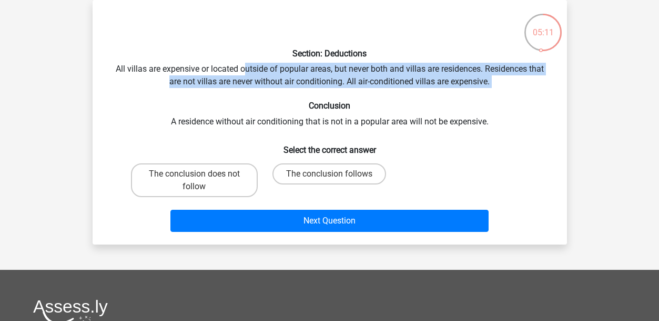
drag, startPoint x: 251, startPoint y: 92, endPoint x: 243, endPoint y: 68, distance: 24.6
click at [243, 68] on div "Section: Deductions All villas are expensive or located outside of popular area…" at bounding box center [330, 121] width 466 height 227
click at [173, 175] on label "The conclusion does not follow" at bounding box center [194, 180] width 127 height 34
click at [194, 175] on input "The conclusion does not follow" at bounding box center [197, 177] width 7 height 7
radio input "true"
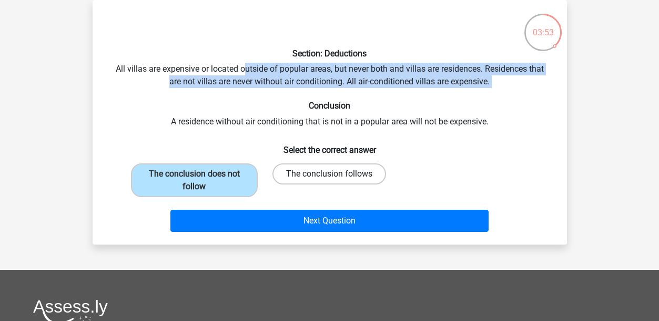
click at [302, 169] on label "The conclusion follows" at bounding box center [330, 173] width 114 height 21
click at [329, 174] on input "The conclusion follows" at bounding box center [332, 177] width 7 height 7
radio input "true"
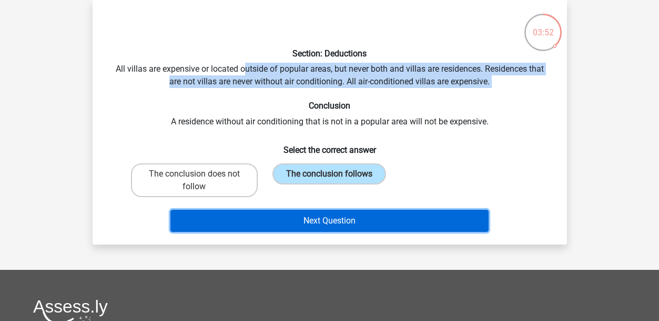
click at [280, 231] on button "Next Question" at bounding box center [330, 220] width 318 height 22
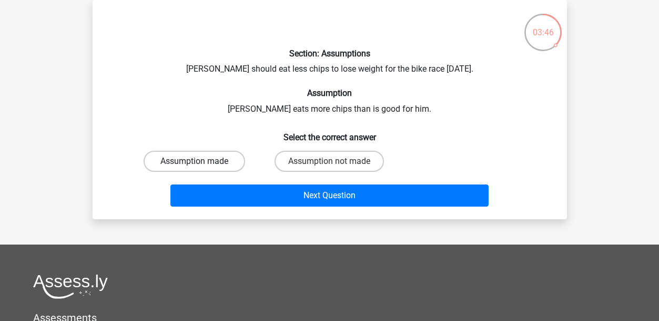
click at [233, 168] on label "Assumption made" at bounding box center [195, 161] width 102 height 21
click at [201, 168] on input "Assumption made" at bounding box center [197, 164] width 7 height 7
radio input "true"
click at [233, 183] on div "Next Question" at bounding box center [329, 193] width 441 height 35
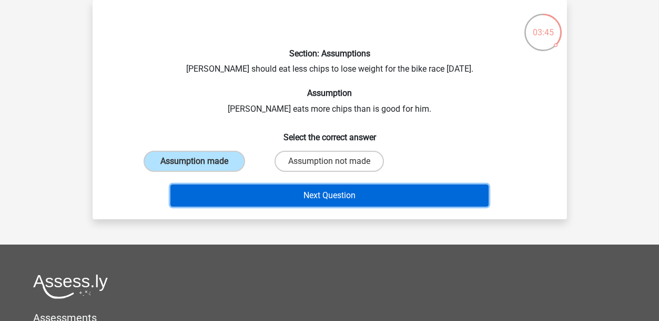
click at [233, 189] on button "Next Question" at bounding box center [330, 195] width 318 height 22
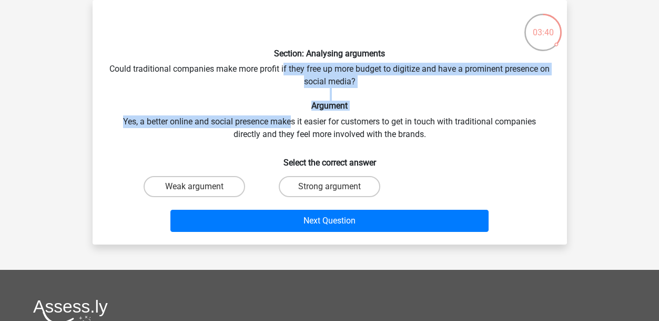
drag, startPoint x: 288, startPoint y: 66, endPoint x: 290, endPoint y: 119, distance: 53.7
click at [290, 119] on div "Section: Analysing arguments Could traditional companies make more profit if th…" at bounding box center [330, 121] width 466 height 227
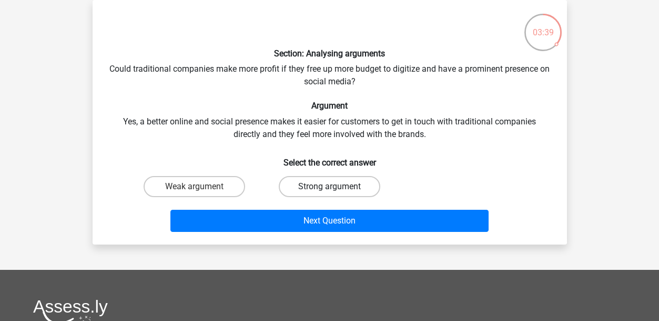
click at [291, 182] on label "Strong argument" at bounding box center [330, 186] width 102 height 21
click at [329, 186] on input "Strong argument" at bounding box center [332, 189] width 7 height 7
radio input "true"
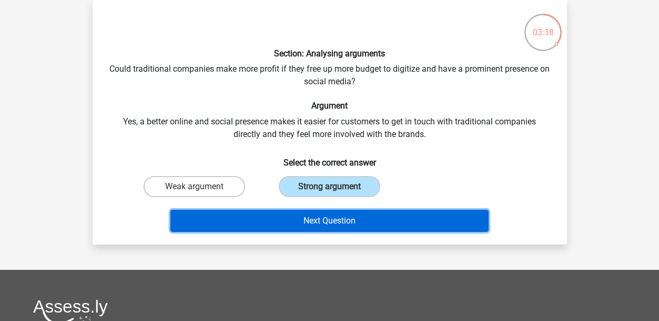
click at [280, 213] on button "Next Question" at bounding box center [330, 220] width 318 height 22
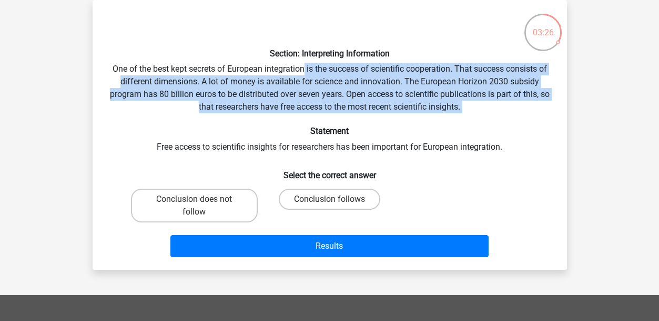
drag, startPoint x: 305, startPoint y: 62, endPoint x: 306, endPoint y: 116, distance: 54.2
click at [306, 116] on div "Section: Interpreting Information One of the best kept secrets of European inte…" at bounding box center [330, 134] width 466 height 253
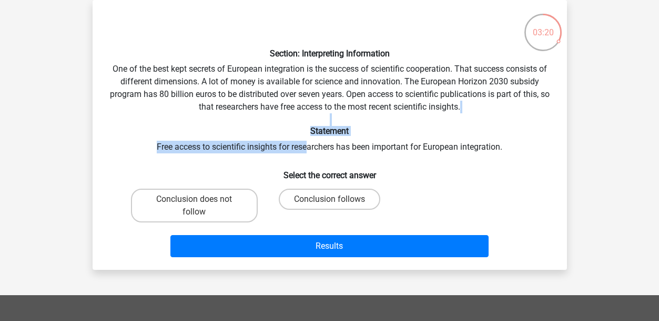
drag, startPoint x: 306, startPoint y: 116, endPoint x: 306, endPoint y: 140, distance: 23.7
click at [306, 140] on div "Section: Interpreting Information One of the best kept secrets of European inte…" at bounding box center [330, 134] width 466 height 253
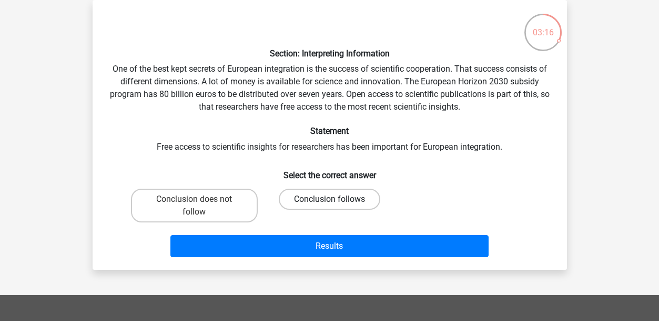
click at [311, 192] on label "Conclusion follows" at bounding box center [330, 198] width 102 height 21
click at [329, 199] on input "Conclusion follows" at bounding box center [332, 202] width 7 height 7
radio input "true"
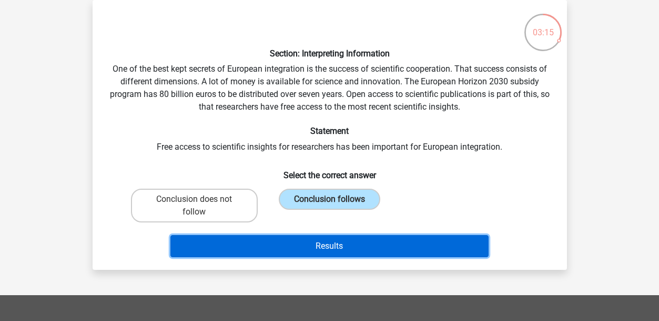
click at [287, 243] on button "Results" at bounding box center [330, 246] width 318 height 22
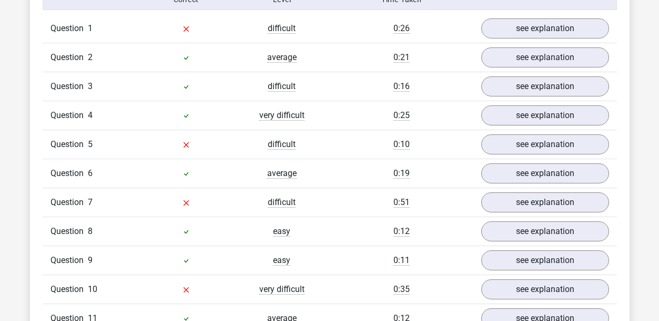
scroll to position [846, 0]
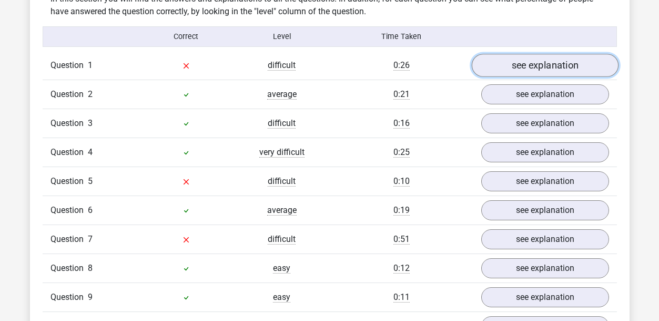
click at [495, 54] on link "see explanation" at bounding box center [545, 65] width 147 height 23
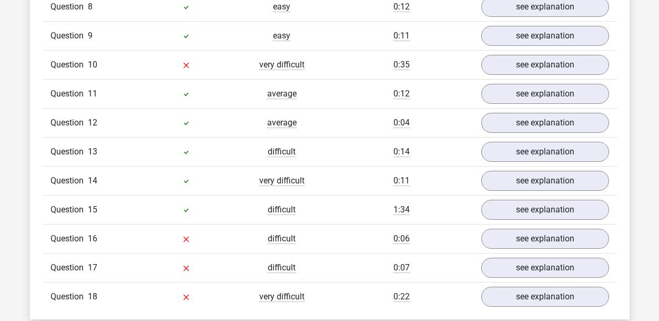
scroll to position [1794, 0]
